Goal: Task Accomplishment & Management: Manage account settings

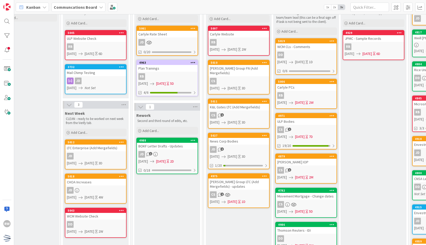
scroll to position [0, 90]
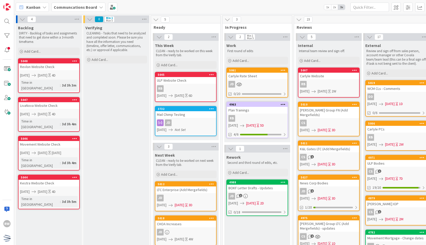
click at [126, 122] on div "Verifying CLEANING - Tasks that need to be analyzed and completed soon. Please …" at bounding box center [116, 243] width 66 height 440
click at [124, 151] on div "Verifying CLEANING - Tasks that need to be analyzed and completed soon. Please …" at bounding box center [116, 243] width 66 height 440
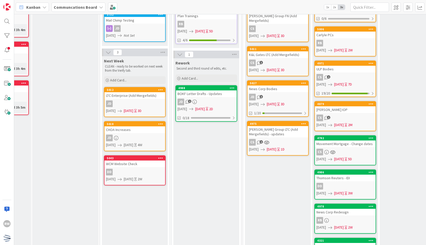
scroll to position [0, 51]
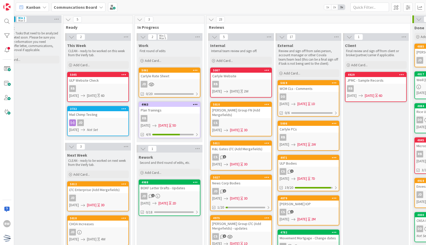
scroll to position [0, 88]
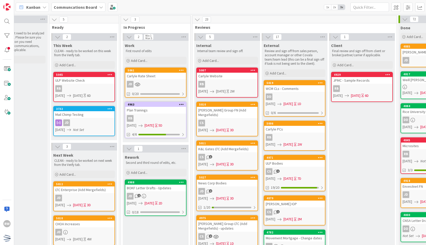
scroll to position [0, 106]
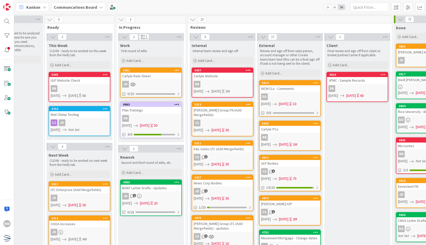
click at [145, 112] on div "Plan Trainings" at bounding box center [151, 110] width 61 height 7
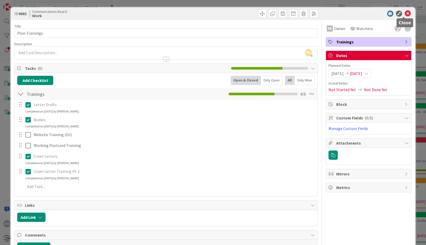
click at [405, 14] on icon at bounding box center [408, 14] width 6 height 6
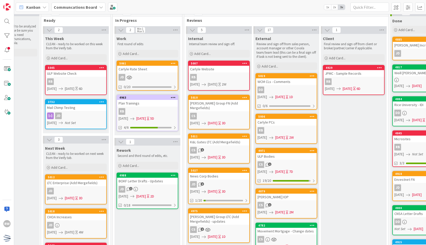
scroll to position [0, 110]
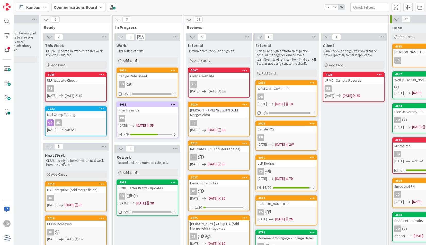
click at [143, 190] on div "BOKF Letter Drafts - Updates" at bounding box center [147, 188] width 61 height 7
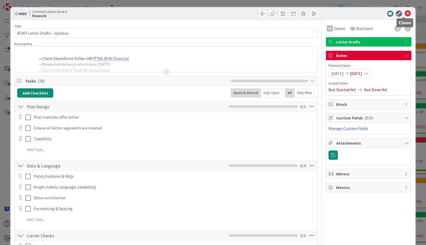
click at [405, 13] on icon at bounding box center [408, 14] width 6 height 6
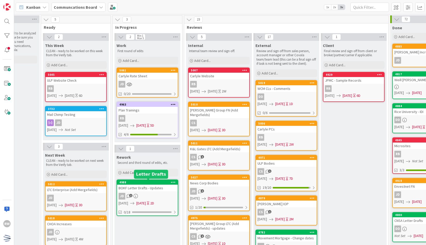
click at [162, 183] on div "4988" at bounding box center [148, 183] width 58 height 4
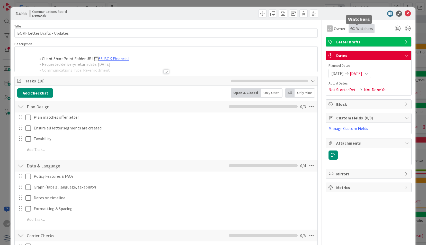
click at [356, 29] on span "Watchers" at bounding box center [364, 28] width 17 height 6
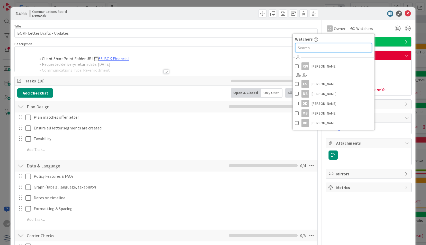
click at [340, 48] on input "text" at bounding box center [333, 47] width 77 height 9
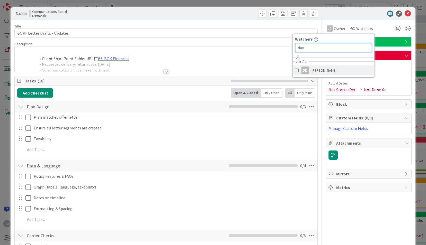
type input "day"
click at [332, 66] on link "[PERSON_NAME]" at bounding box center [334, 71] width 82 height 10
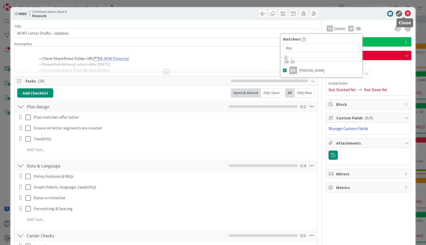
click at [405, 13] on icon at bounding box center [408, 14] width 6 height 6
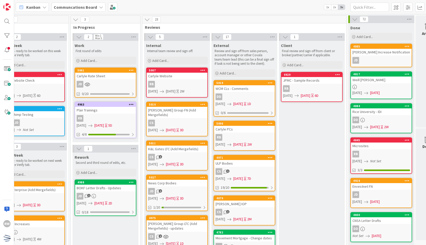
scroll to position [0, 154]
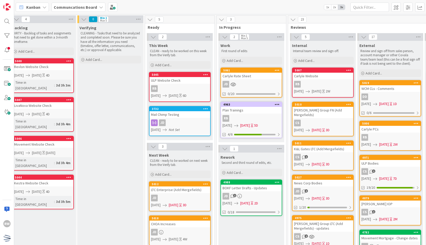
scroll to position [0, 0]
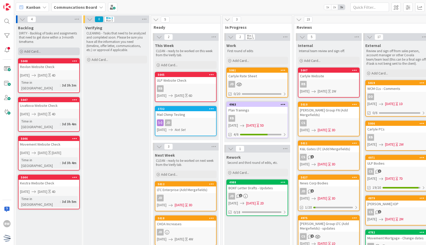
click at [59, 52] on div "Add Card..." at bounding box center [49, 52] width 62 height 8
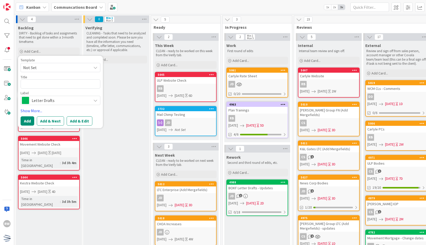
click at [58, 67] on span "Not Set" at bounding box center [55, 67] width 64 height 7
click at [50, 91] on span "Draft Communications" at bounding box center [65, 89] width 74 height 7
type textarea "x"
type textarea "Draft Communications"
click at [36, 109] on link "Show More..." at bounding box center [61, 111] width 80 height 6
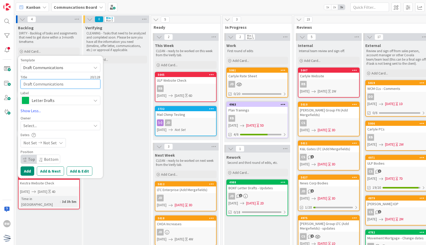
drag, startPoint x: 71, startPoint y: 85, endPoint x: 39, endPoint y: 85, distance: 32.2
click at [39, 85] on textarea "Draft Communications" at bounding box center [61, 84] width 80 height 9
click at [65, 83] on textarea "Draft Communications" at bounding box center [61, 84] width 80 height 9
drag, startPoint x: 53, startPoint y: 83, endPoint x: 18, endPoint y: 83, distance: 35.0
click at [18, 83] on div "Template Draft Communications Not Set Draft Communications Individual Letters E…" at bounding box center [60, 117] width 85 height 123
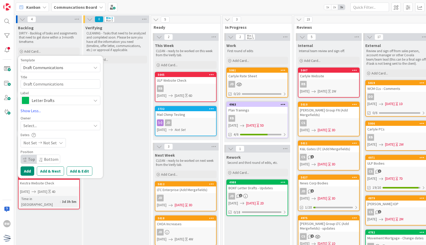
click at [113, 78] on div "Verifying CLEANING - Tasks that need to be analyzed and completed soon. Please …" at bounding box center [116, 243] width 66 height 440
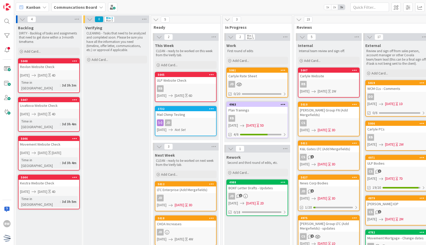
click at [250, 185] on div "BOKF Letter Drafts - Updates" at bounding box center [257, 188] width 61 height 7
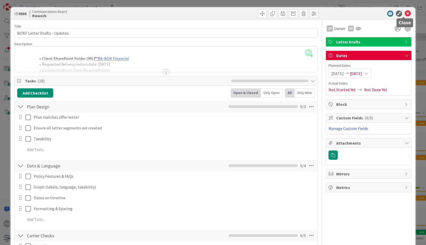
click at [405, 12] on icon at bounding box center [408, 14] width 6 height 6
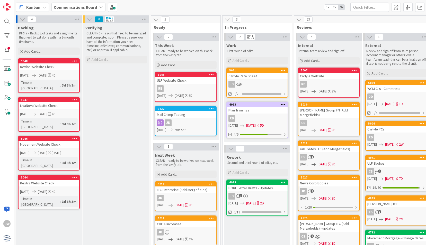
click at [114, 144] on div "Verifying CLEANING - Tasks that need to be analyzed and completed soon. Please …" at bounding box center [116, 243] width 66 height 440
click at [103, 116] on div "Verifying CLEANING - Tasks that need to be analyzed and completed soon. Please …" at bounding box center [116, 243] width 66 height 440
click at [114, 169] on div "Verifying CLEANING - Tasks that need to be analyzed and completed soon. Please …" at bounding box center [116, 243] width 66 height 440
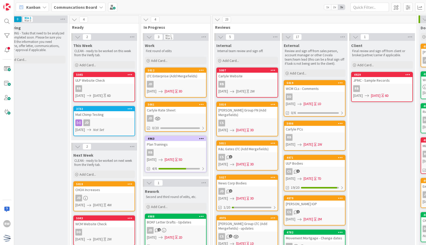
scroll to position [0, 109]
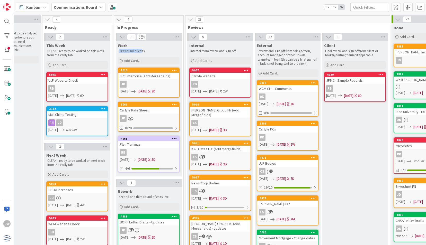
drag, startPoint x: 143, startPoint y: 50, endPoint x: 115, endPoint y: 49, distance: 27.3
click at [116, 49] on div "Work First round of edits" at bounding box center [149, 47] width 66 height 13
click at [115, 49] on div "3 Min 1 Max 5 Work First round of edits Add Card... 5012 LTC Enterprise (Add Me…" at bounding box center [148, 106] width 67 height 146
click at [130, 49] on p "First round of edits" at bounding box center [149, 51] width 60 height 4
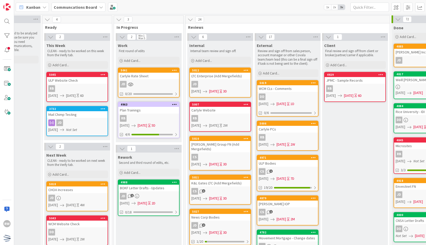
click at [218, 76] on div "LTC Enterprise (Add Mergefields)" at bounding box center [220, 76] width 61 height 7
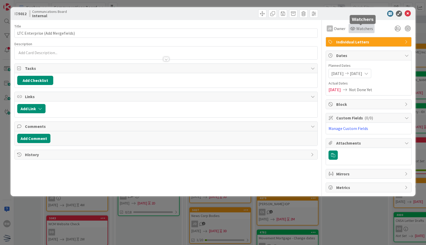
click at [353, 31] on div "Watchers" at bounding box center [361, 28] width 23 height 6
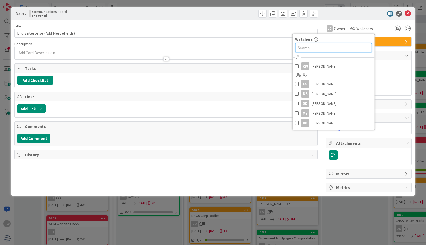
click at [340, 47] on input "text" at bounding box center [333, 47] width 77 height 9
click at [330, 64] on link "RW [PERSON_NAME]" at bounding box center [334, 67] width 82 height 10
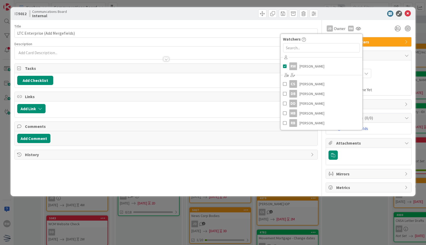
click at [378, 25] on div "JD Owner RW Watchers RW [PERSON_NAME] CS [PERSON_NAME] DB [PERSON_NAME] [PERSON…" at bounding box center [369, 28] width 86 height 9
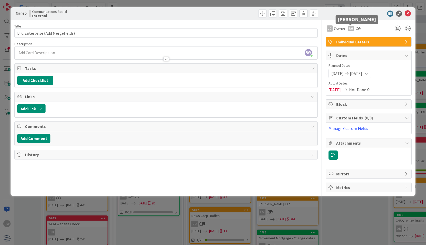
click at [350, 29] on div "RW" at bounding box center [351, 29] width 6 height 6
click at [373, 28] on div "JD Owner RW Remove Set as owner Watchers RW [PERSON_NAME] CS [PERSON_NAME] DB […" at bounding box center [369, 28] width 86 height 9
click at [410, 14] on icon at bounding box center [408, 14] width 6 height 6
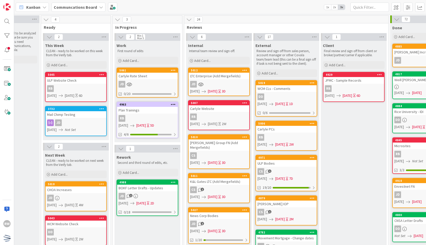
scroll to position [0, 110]
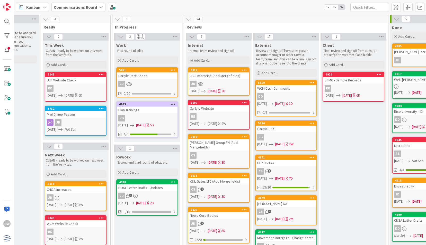
click at [217, 76] on div "LTC Enterprise (Add Mergefields)" at bounding box center [218, 76] width 61 height 7
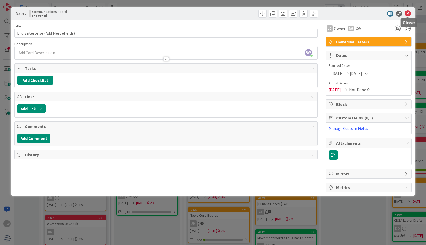
click at [408, 12] on icon at bounding box center [408, 14] width 6 height 6
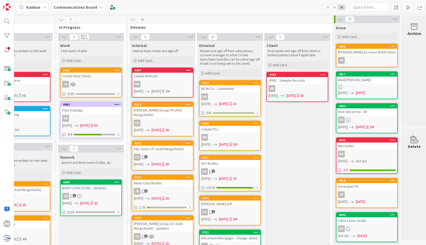
scroll to position [0, 172]
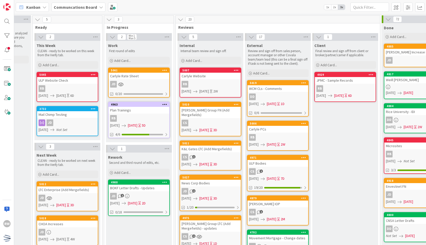
scroll to position [0, 118]
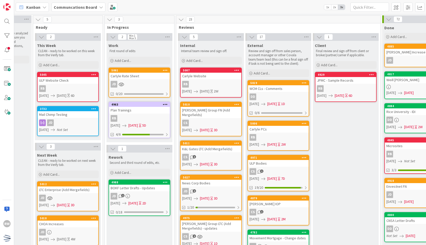
click at [191, 78] on div "Carlyle Website" at bounding box center [211, 76] width 61 height 7
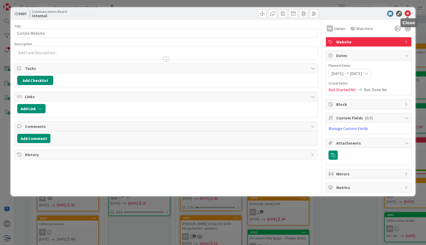
click at [408, 13] on icon at bounding box center [408, 14] width 6 height 6
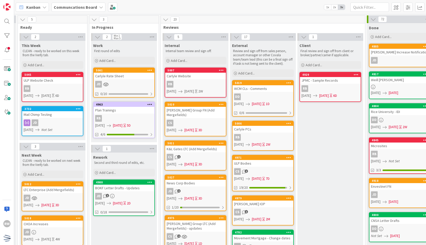
scroll to position [4, 97]
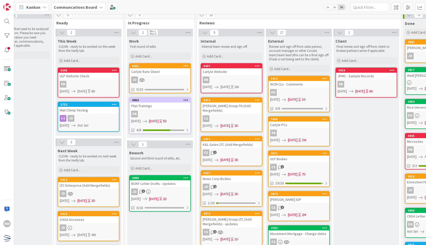
click at [171, 185] on div "BOKF Letter Drafts - Updates" at bounding box center [160, 184] width 61 height 7
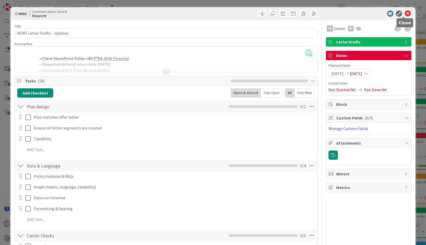
click at [405, 12] on icon at bounding box center [408, 14] width 6 height 6
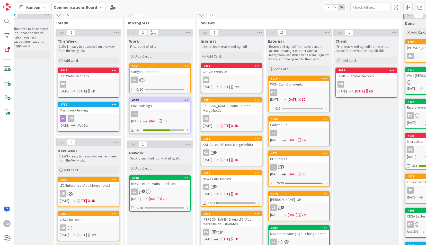
click at [169, 181] on div "BOKF Letter Drafts - Updates" at bounding box center [160, 184] width 61 height 7
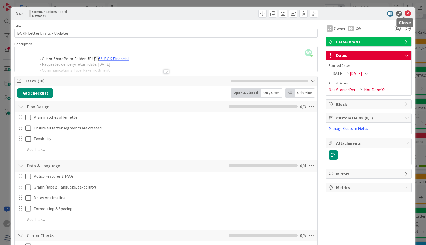
click at [405, 12] on icon at bounding box center [408, 14] width 6 height 6
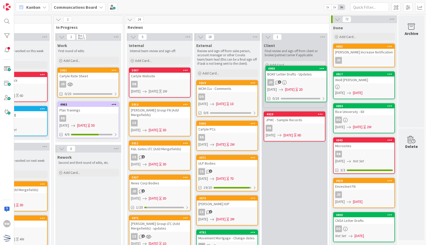
scroll to position [0, 172]
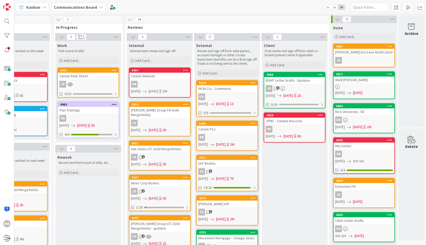
drag, startPoint x: 192, startPoint y: 55, endPoint x: 213, endPoint y: 57, distance: 20.9
click at [213, 57] on div "Review and sign off from sales person, account manager or other Covala team/tea…" at bounding box center [227, 57] width 62 height 19
click at [213, 57] on p "Review and sign off from sales person, account manager or other Covala team/tea…" at bounding box center [227, 57] width 60 height 17
click at [220, 59] on p "Review and sign off from sales person, account manager or other Covala team/tea…" at bounding box center [227, 57] width 60 height 17
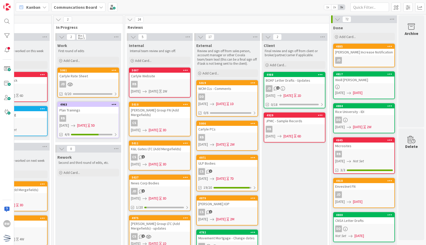
scroll to position [0, 156]
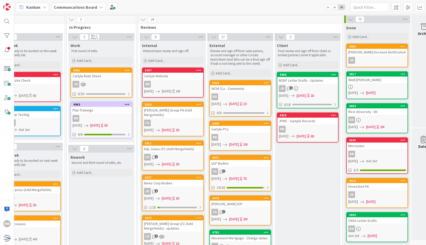
click at [306, 81] on div "BOKF Letter Drafts - Updates" at bounding box center [307, 80] width 61 height 7
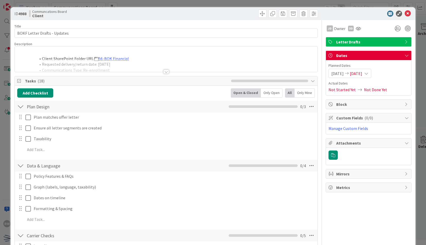
type textarea "x"
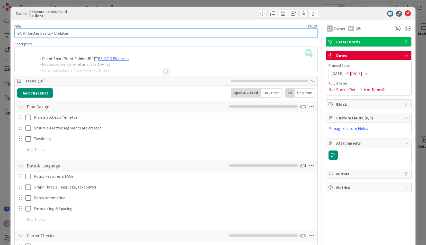
drag, startPoint x: 95, startPoint y: 36, endPoint x: 48, endPoint y: 36, distance: 46.6
click at [48, 36] on input "BOKF Letter Drafts - Updates" at bounding box center [165, 33] width 303 height 9
type input "BOKF Letter Drafts"
type textarea "x"
type input "BOKF Letter Drafts"
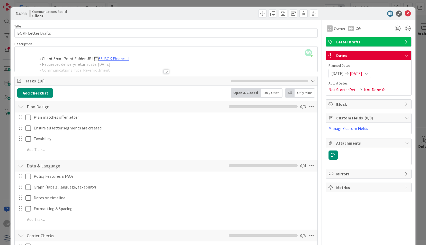
click at [243, 28] on div "Title 18 / 128" at bounding box center [165, 26] width 303 height 5
click at [406, 13] on icon at bounding box center [408, 14] width 6 height 6
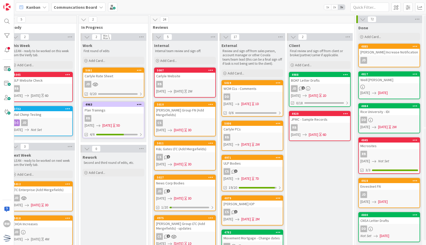
scroll to position [0, 164]
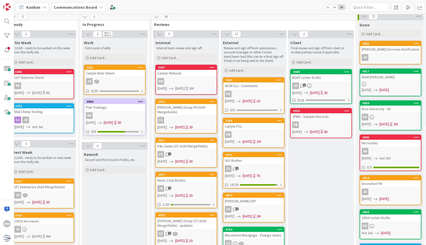
scroll to position [2, 144]
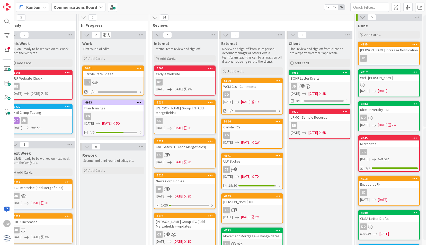
type textarea "x"
